Goal: Task Accomplishment & Management: Use online tool/utility

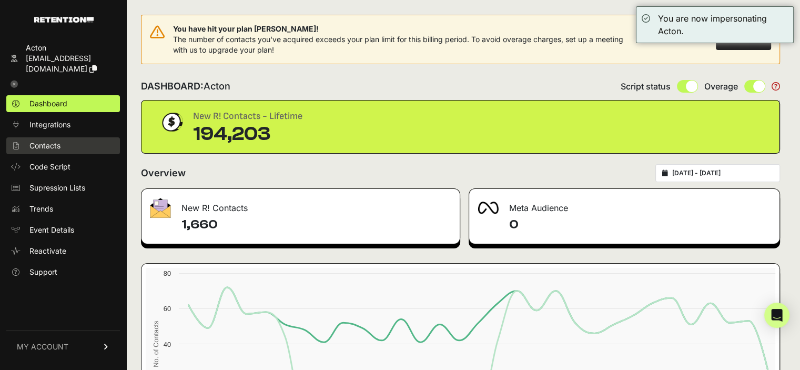
click at [69, 137] on link "Contacts" at bounding box center [63, 145] width 114 height 17
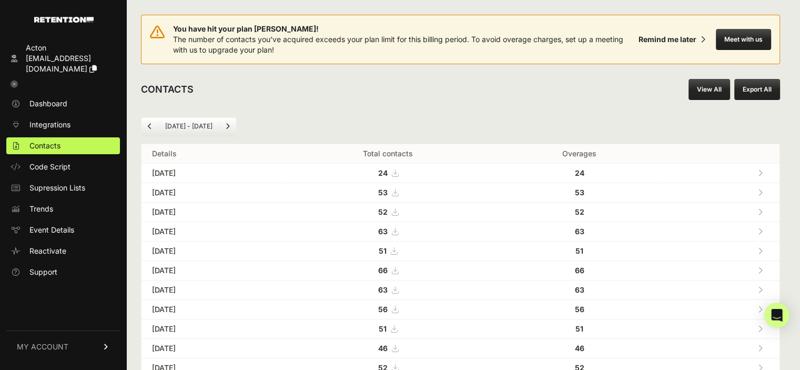
click at [716, 90] on link "View All" at bounding box center [709, 89] width 42 height 21
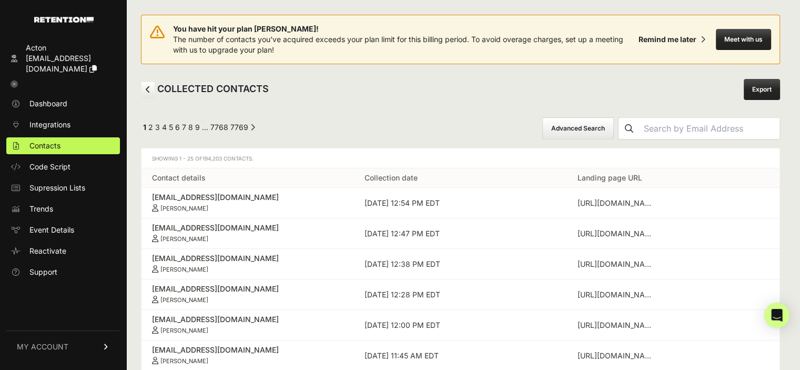
click at [585, 128] on button "Advanced Search" at bounding box center [577, 128] width 71 height 22
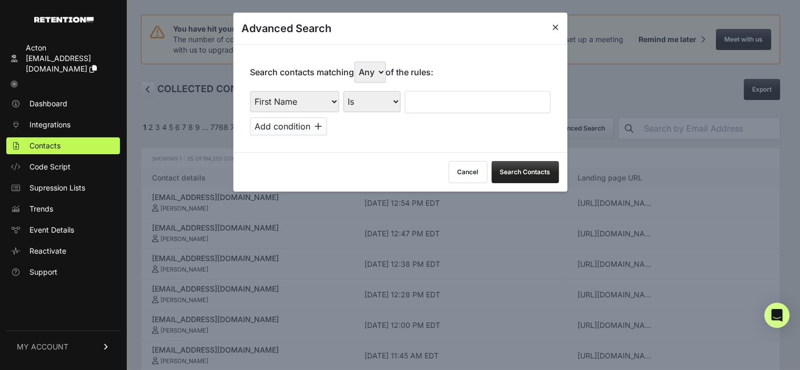
drag, startPoint x: 292, startPoint y: 96, endPoint x: 291, endPoint y: 104, distance: 7.4
click at [290, 96] on select "First Name Last Name State City Email Email Domain Landing Domain Landing Page …" at bounding box center [294, 101] width 89 height 21
select select "file_date"
click at [250, 91] on select "First Name Last Name State City Email Email Domain Landing Domain Landing Page …" at bounding box center [294, 101] width 89 height 21
click at [369, 96] on select "Is on Is between" at bounding box center [372, 101] width 58 height 21
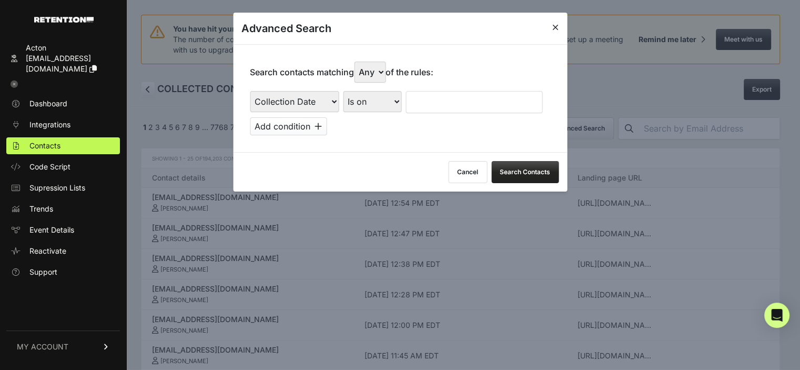
select select "is_between"
click at [343, 91] on select "Is on Is between" at bounding box center [372, 101] width 58 height 21
click at [431, 99] on input "text" at bounding box center [433, 102] width 56 height 22
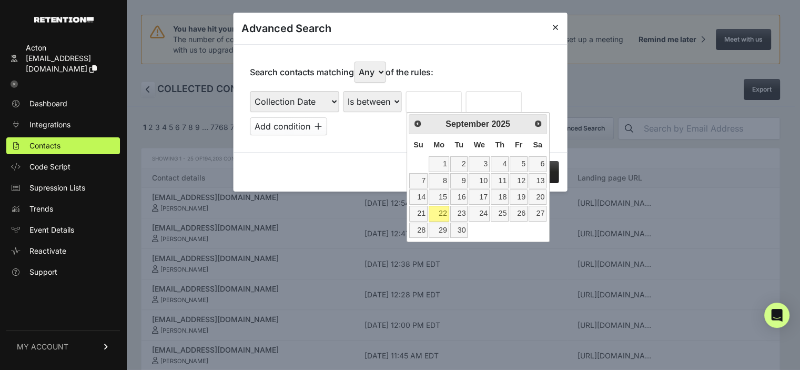
click at [415, 150] on th "Su" at bounding box center [417, 145] width 19 height 22
click at [446, 191] on link "15" at bounding box center [438, 196] width 21 height 15
type input "09/15/2025"
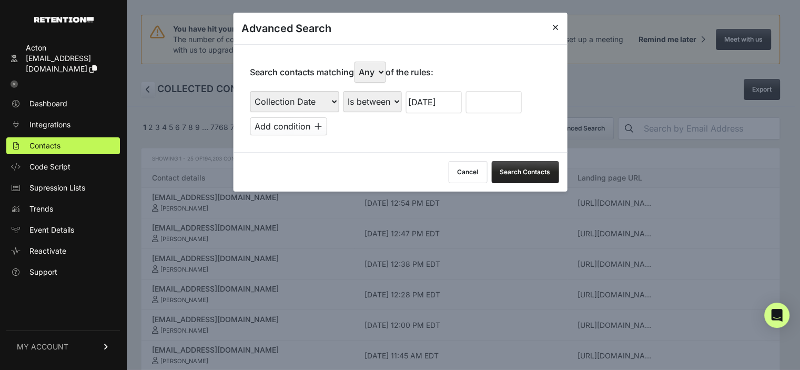
click at [492, 113] on div "First Name Last Name State City Email Email Domain Landing Domain Landing Page …" at bounding box center [400, 113] width 300 height 44
click at [488, 107] on input "text" at bounding box center [493, 102] width 56 height 22
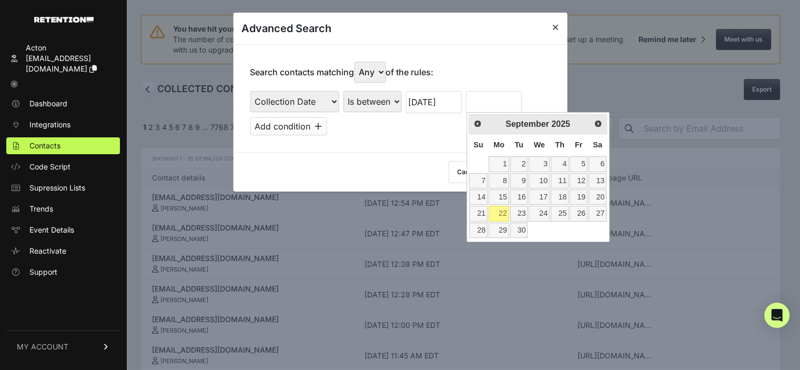
click at [479, 163] on table "Su Mo Tu We Th Fr Sa 1 2 3 4 5 6 7 8 9 10 11 12 13 14 15 16 17 18 19 20 21 22 2…" at bounding box center [537, 186] width 139 height 105
click at [483, 209] on link "21" at bounding box center [478, 213] width 18 height 15
type input "09/21/2025"
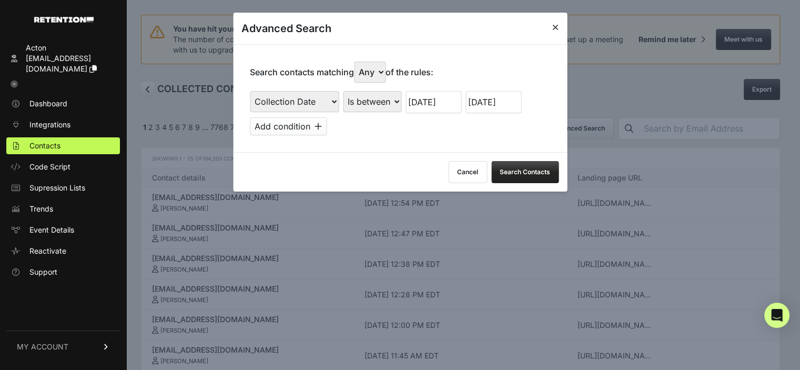
click at [524, 172] on button "Search Contacts" at bounding box center [524, 172] width 67 height 22
